Goal: Use online tool/utility: Utilize a website feature to perform a specific function

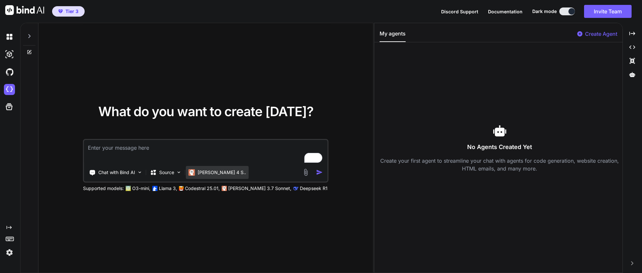
click at [214, 174] on p "[PERSON_NAME] 4 S.." at bounding box center [222, 172] width 49 height 7
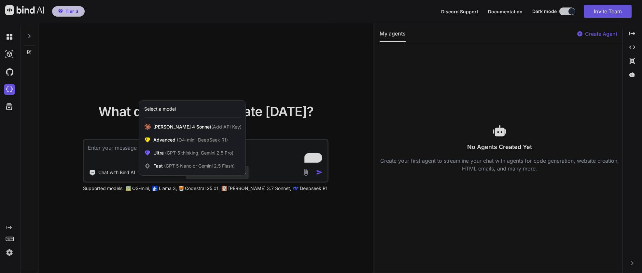
click at [323, 216] on div at bounding box center [321, 136] width 642 height 273
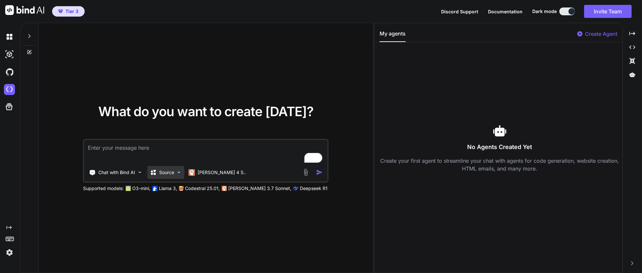
click at [168, 173] on p "Source" at bounding box center [166, 172] width 15 height 7
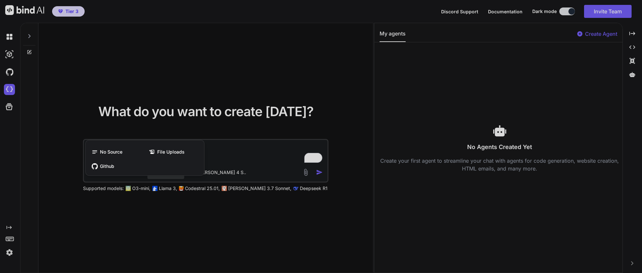
click at [225, 216] on div at bounding box center [321, 136] width 642 height 273
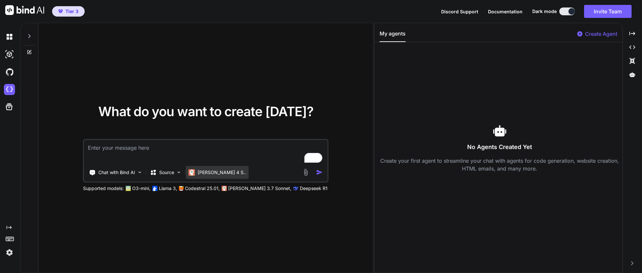
click at [206, 175] on p "[PERSON_NAME] 4 S.." at bounding box center [222, 172] width 49 height 7
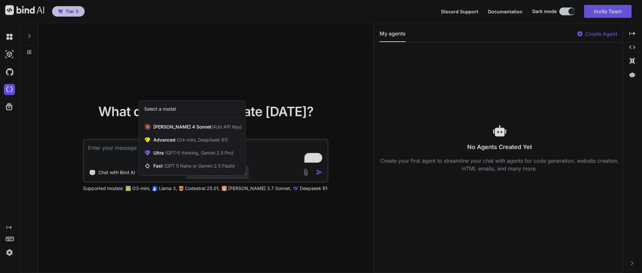
click at [215, 215] on div at bounding box center [321, 136] width 642 height 273
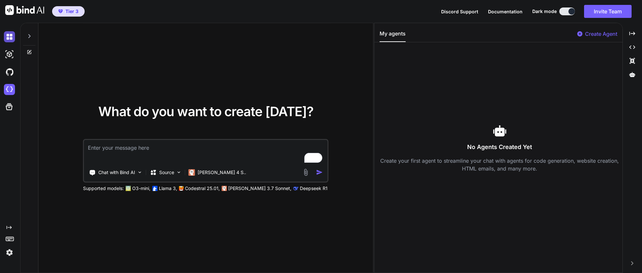
click at [12, 38] on img at bounding box center [9, 36] width 11 height 11
click at [6, 37] on img at bounding box center [9, 36] width 11 height 11
click at [5, 55] on img at bounding box center [9, 54] width 11 height 11
click at [8, 77] on img at bounding box center [9, 71] width 11 height 11
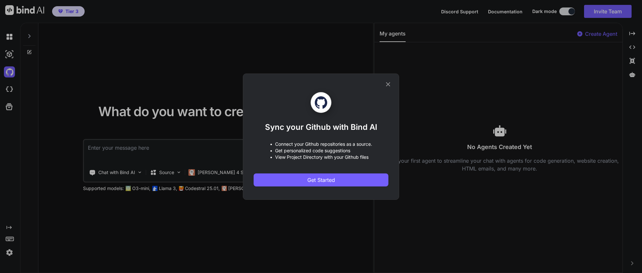
click at [388, 83] on icon at bounding box center [388, 84] width 4 height 4
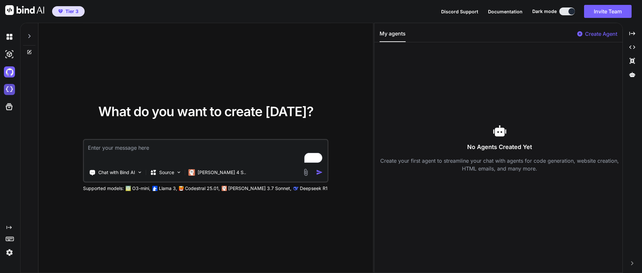
click at [12, 91] on img at bounding box center [9, 89] width 11 height 11
click at [11, 106] on icon at bounding box center [9, 107] width 7 height 7
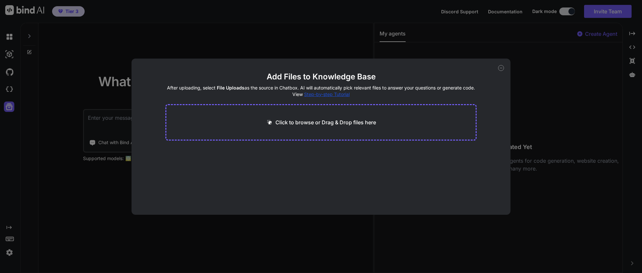
click at [502, 68] on icon at bounding box center [501, 68] width 6 height 6
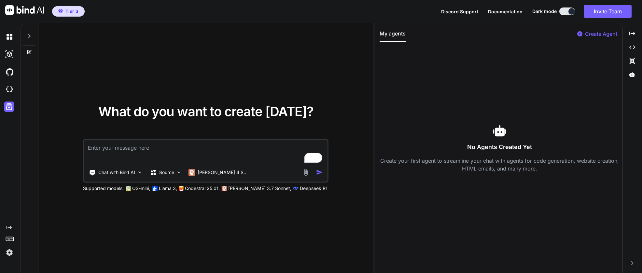
click at [70, 11] on span "Tier 3" at bounding box center [71, 11] width 13 height 7
click at [200, 176] on p "[PERSON_NAME] 4 S.." at bounding box center [222, 172] width 49 height 7
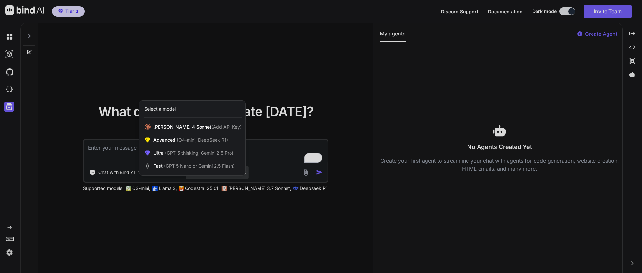
click at [223, 210] on div at bounding box center [321, 136] width 642 height 273
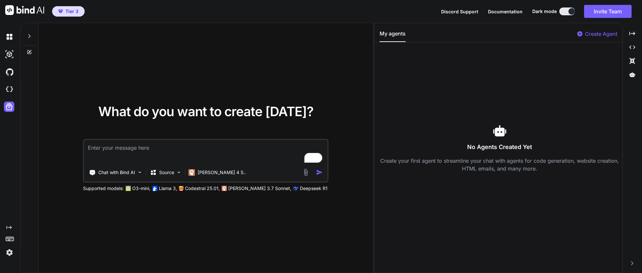
click at [12, 249] on img at bounding box center [9, 252] width 11 height 11
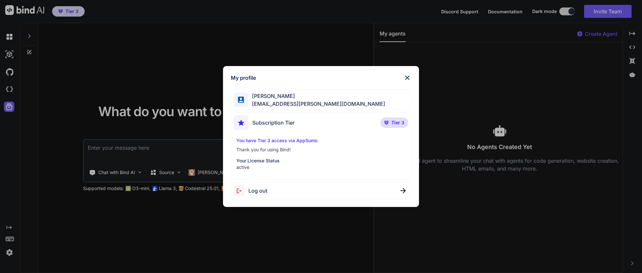
click at [407, 77] on img at bounding box center [408, 78] width 8 height 8
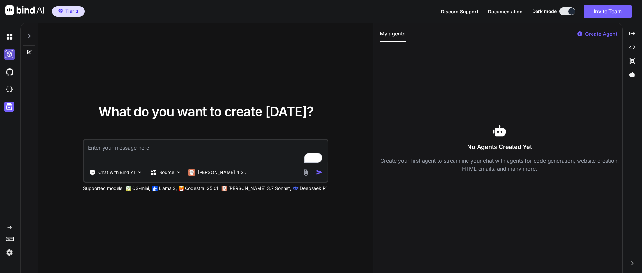
click at [8, 55] on img at bounding box center [9, 54] width 11 height 11
click at [8, 35] on img at bounding box center [9, 36] width 11 height 11
click at [10, 74] on img at bounding box center [9, 71] width 11 height 11
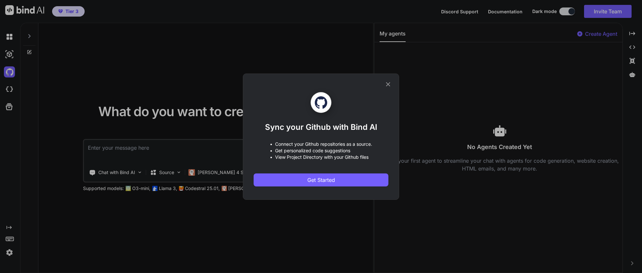
click at [389, 84] on icon at bounding box center [388, 84] width 7 height 7
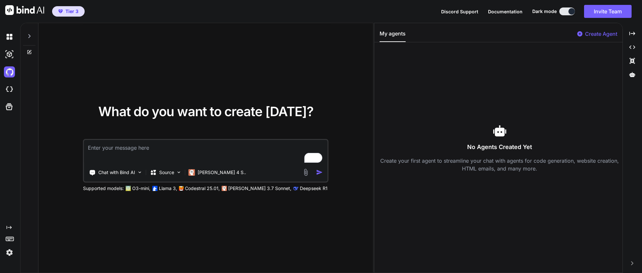
click at [12, 252] on img at bounding box center [9, 252] width 11 height 11
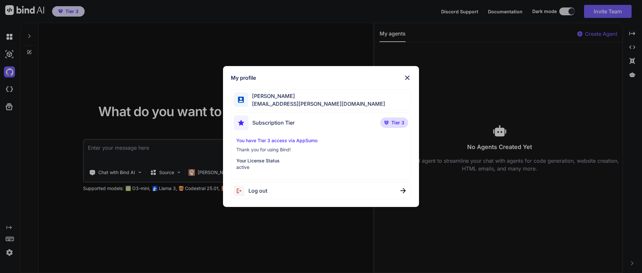
click at [407, 80] on img at bounding box center [408, 78] width 8 height 8
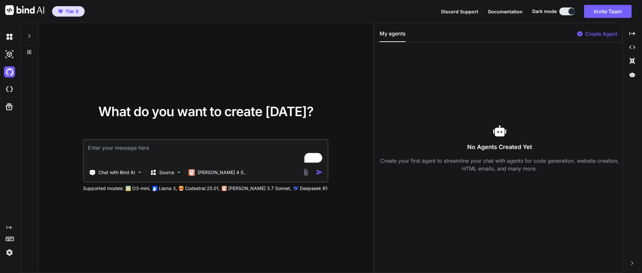
click at [11, 222] on div "Created with Pixso." at bounding box center [9, 143] width 18 height 230
click at [9, 228] on icon at bounding box center [9, 227] width 5 height 3
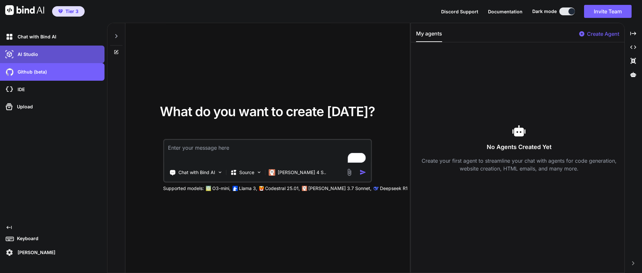
click at [39, 56] on div "AI Studio" at bounding box center [54, 54] width 101 height 11
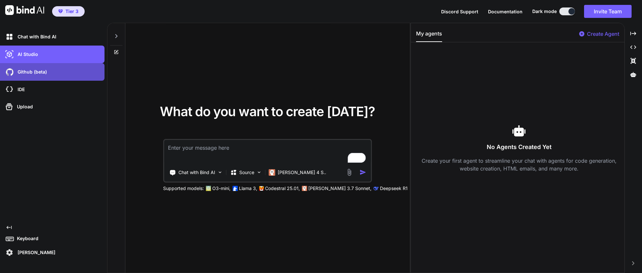
click at [41, 66] on div "Github (beta)" at bounding box center [54, 71] width 101 height 11
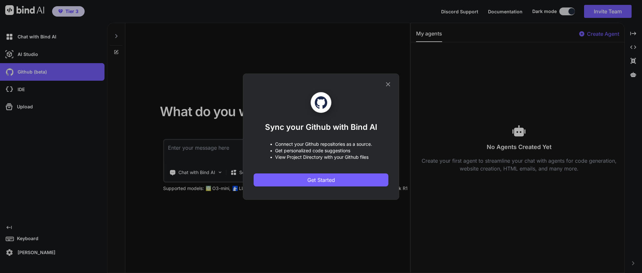
drag, startPoint x: 385, startPoint y: 85, endPoint x: 365, endPoint y: 82, distance: 20.4
click at [384, 85] on div "Sync your Github with Bind AI • Connect your Github repositories as a source. •…" at bounding box center [321, 137] width 135 height 126
click at [46, 35] on div "Sync your Github with Bind AI • Connect your Github repositories as a source. •…" at bounding box center [321, 136] width 642 height 273
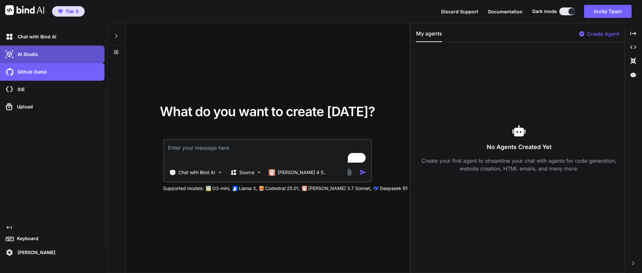
click at [44, 54] on div "AI Studio" at bounding box center [54, 54] width 101 height 11
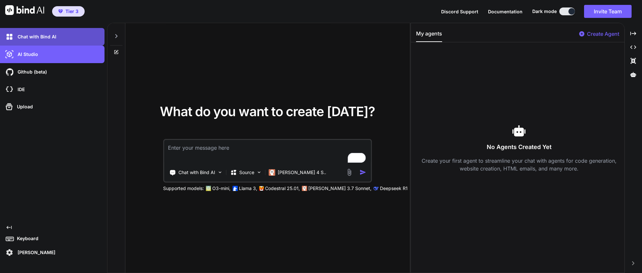
click at [44, 34] on p "Chat with Bind AI" at bounding box center [35, 37] width 41 height 7
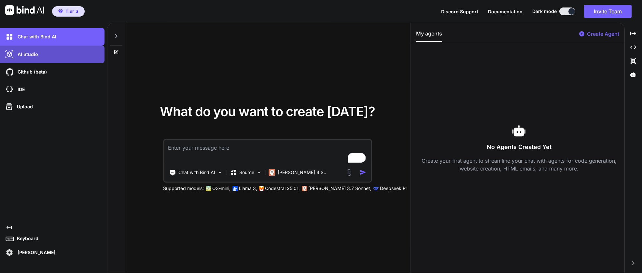
click at [48, 50] on div "AI Studio" at bounding box center [54, 54] width 101 height 11
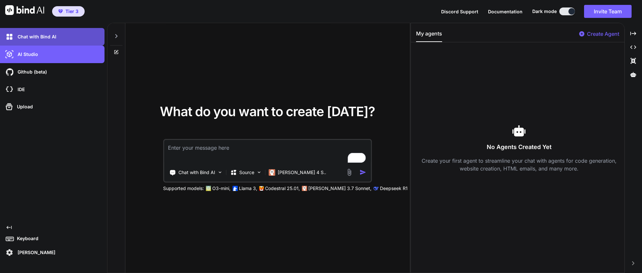
click at [47, 32] on div "Chat with Bind AI" at bounding box center [54, 36] width 101 height 11
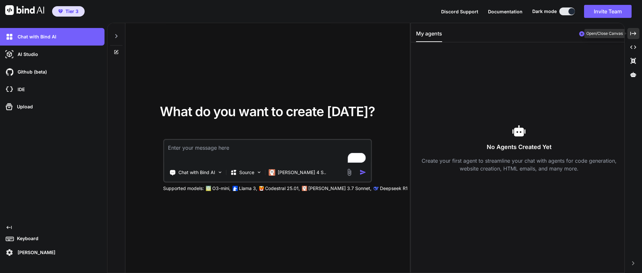
click at [632, 36] on icon "Created with Pixso." at bounding box center [633, 34] width 6 height 6
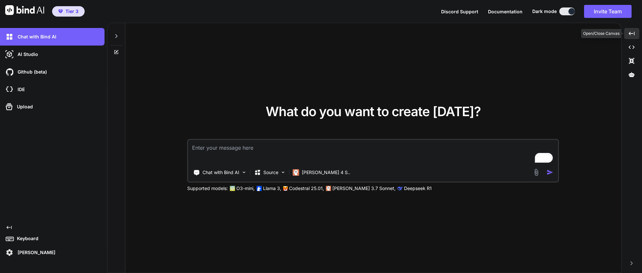
click at [631, 33] on icon "Created with Pixso." at bounding box center [632, 34] width 6 height 6
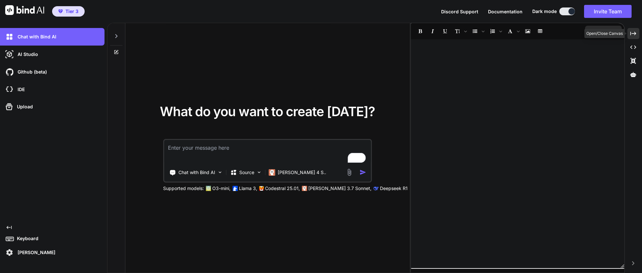
click at [634, 35] on icon "Created with Pixso." at bounding box center [633, 34] width 6 height 6
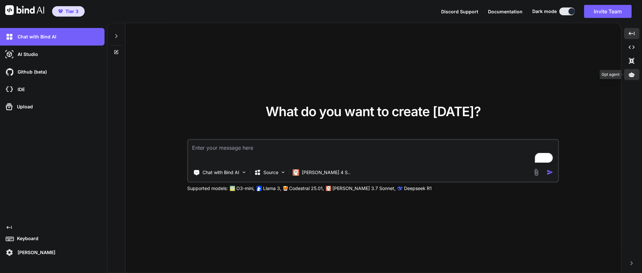
click at [630, 74] on icon at bounding box center [632, 74] width 6 height 5
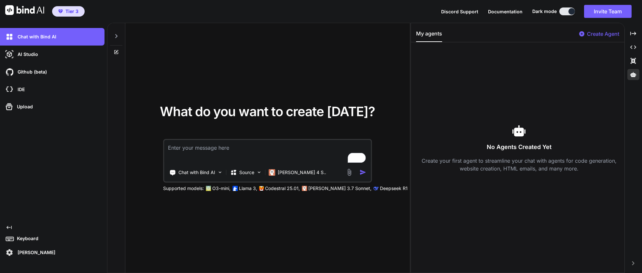
click at [6, 254] on img at bounding box center [9, 252] width 11 height 11
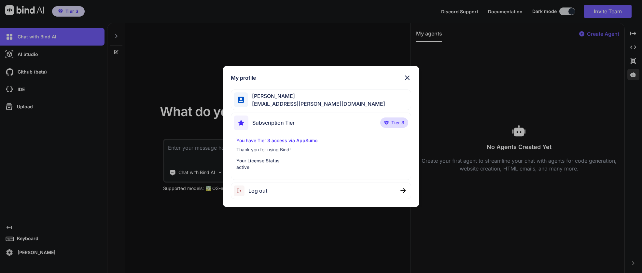
click at [409, 76] on img at bounding box center [408, 78] width 8 height 8
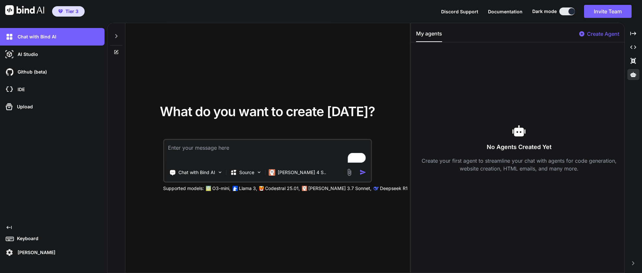
click at [16, 9] on img at bounding box center [24, 10] width 39 height 10
click at [278, 172] on p "[PERSON_NAME] 4 S.." at bounding box center [302, 172] width 49 height 7
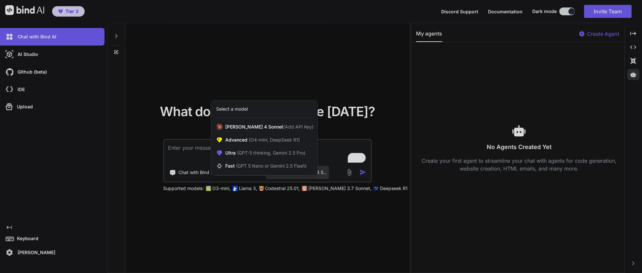
click at [241, 228] on div at bounding box center [321, 136] width 642 height 273
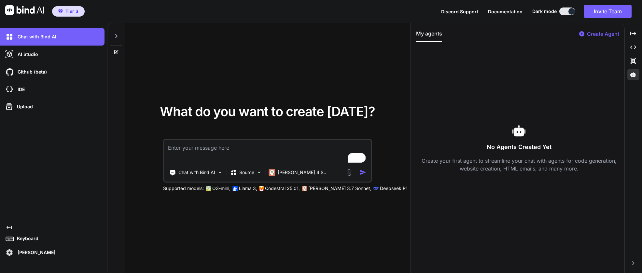
click at [266, 190] on p "Codestral 25.01," at bounding box center [282, 188] width 35 height 7
click at [380, 187] on p "Deepseek R1" at bounding box center [394, 188] width 28 height 7
click at [182, 173] on p "Chat with Bind AI" at bounding box center [196, 172] width 37 height 7
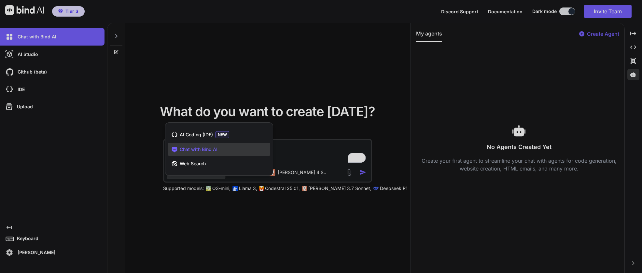
click at [266, 235] on div at bounding box center [321, 136] width 642 height 273
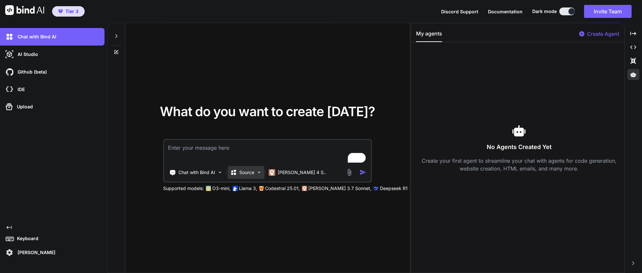
click at [243, 170] on p "Source" at bounding box center [246, 172] width 15 height 7
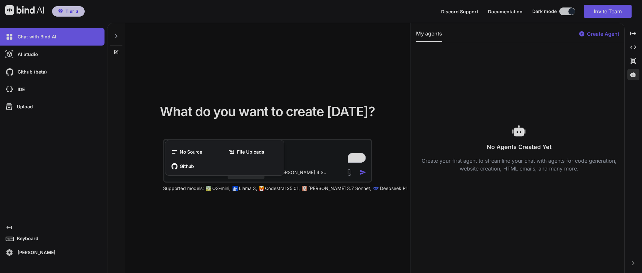
click at [278, 228] on div at bounding box center [321, 136] width 642 height 273
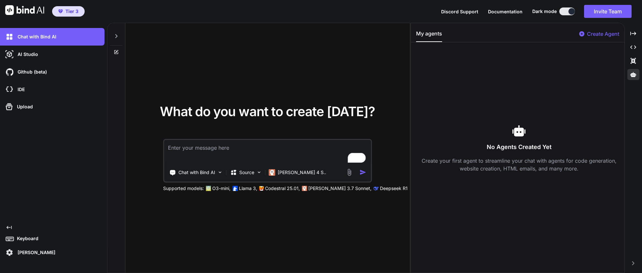
click at [566, 11] on button at bounding box center [567, 11] width 16 height 8
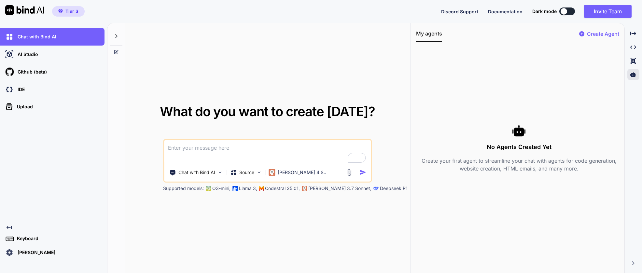
click at [568, 11] on button at bounding box center [567, 11] width 16 height 8
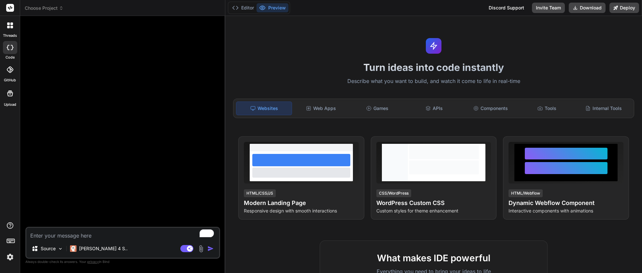
scroll to position [22, 0]
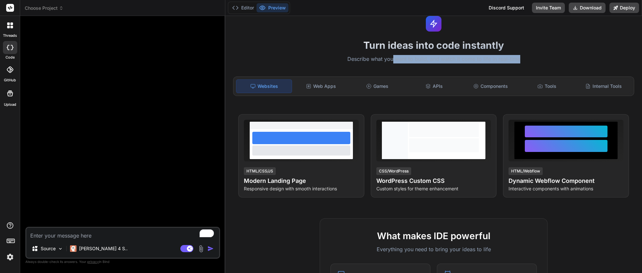
drag, startPoint x: 391, startPoint y: 60, endPoint x: 523, endPoint y: 61, distance: 131.9
click at [523, 61] on p "Describe what you want to build, and watch it come to life in real-time" at bounding box center [433, 59] width 409 height 8
click at [478, 56] on p "Describe what you want to build, and watch it come to life in real-time" at bounding box center [433, 59] width 409 height 8
click at [277, 8] on button "Preview" at bounding box center [273, 7] width 32 height 9
click at [247, 9] on button "Editor" at bounding box center [243, 7] width 27 height 9
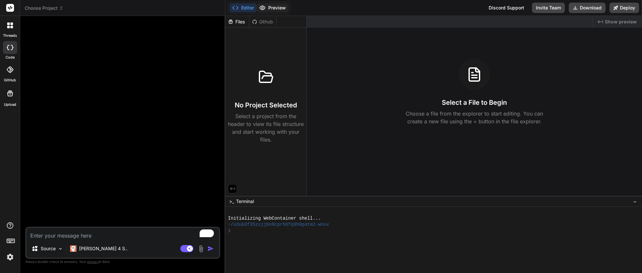
click at [272, 6] on button "Preview" at bounding box center [273, 7] width 32 height 9
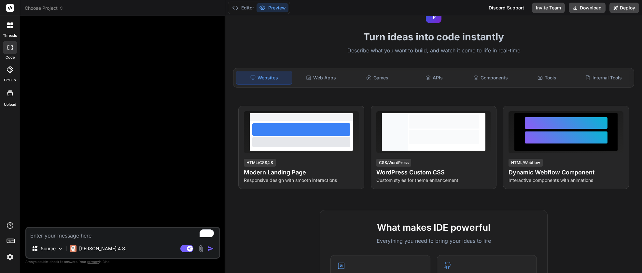
scroll to position [0, 0]
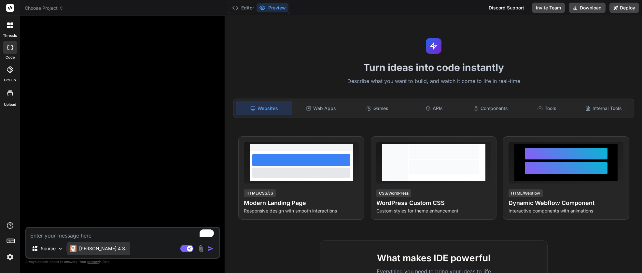
click at [89, 250] on p "[PERSON_NAME] 4 S.." at bounding box center [103, 249] width 49 height 7
type textarea "x"
